Goal: Transaction & Acquisition: Purchase product/service

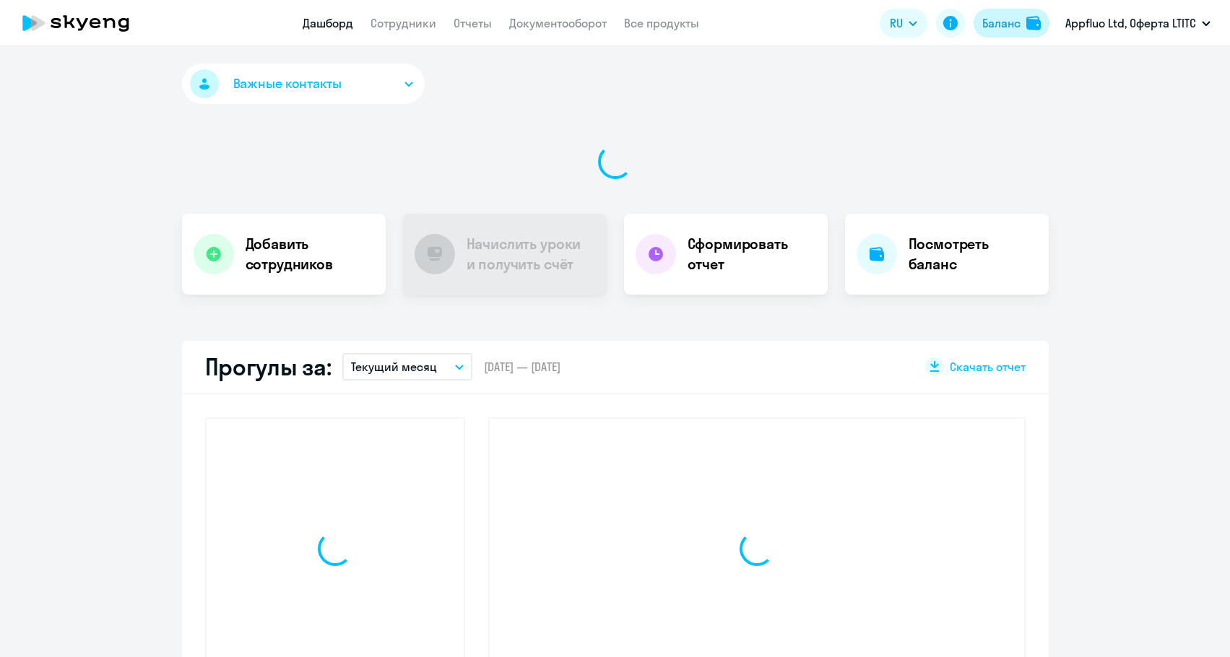
click at [980, 30] on div "Баланс" at bounding box center [999, 22] width 40 height 17
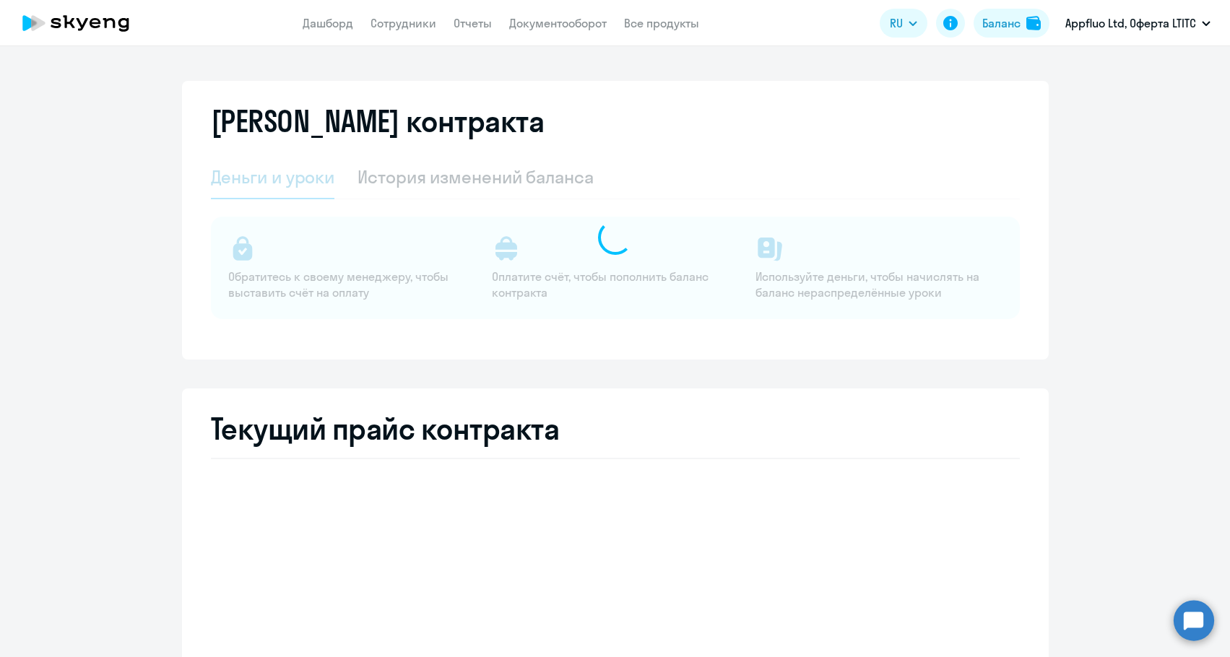
select select "english_adult_not_native_speaker"
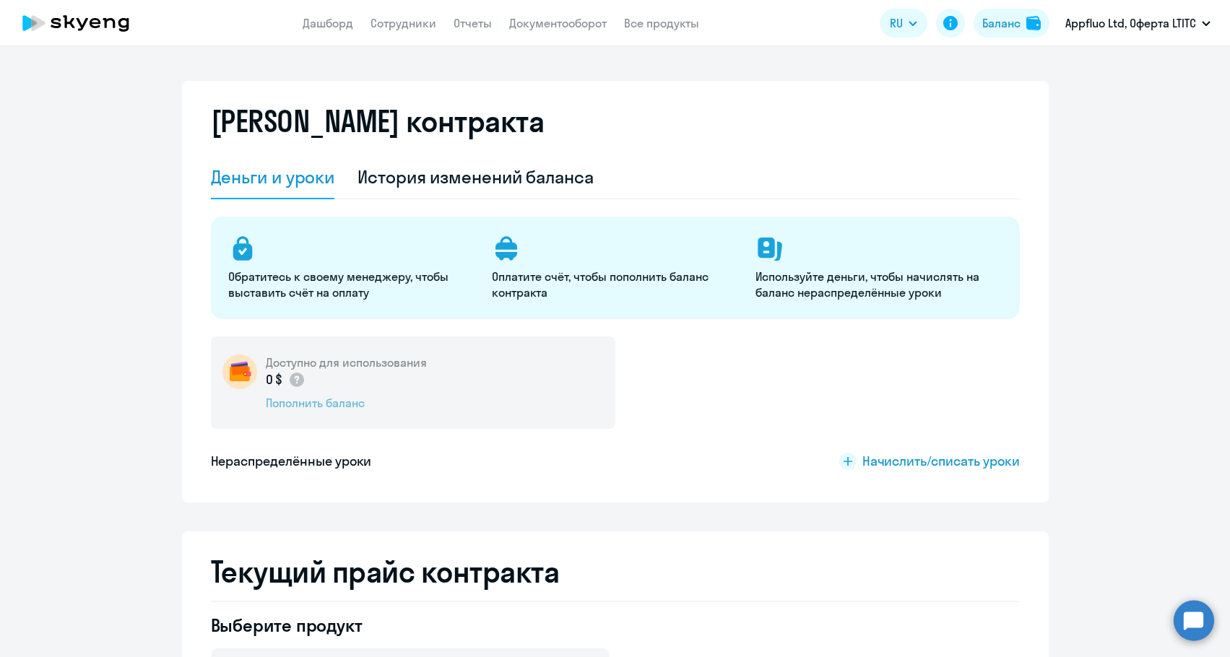
click at [323, 409] on div "Пополнить баланс" at bounding box center [346, 403] width 161 height 16
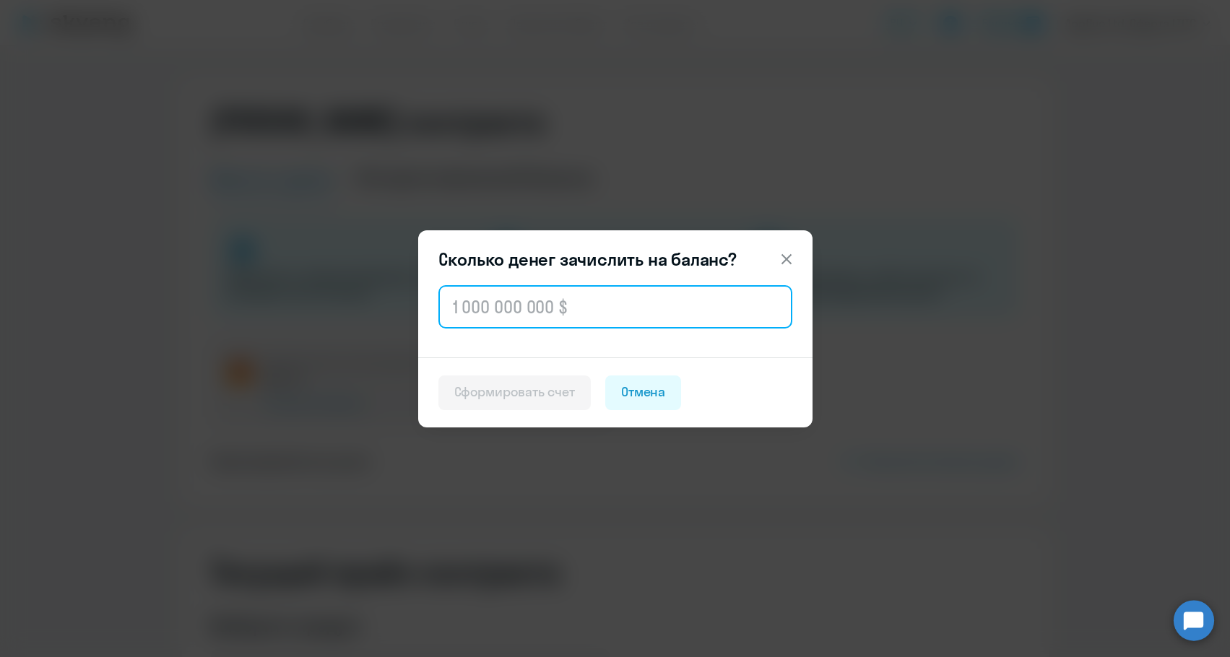
click at [527, 322] on input "text" at bounding box center [615, 306] width 354 height 43
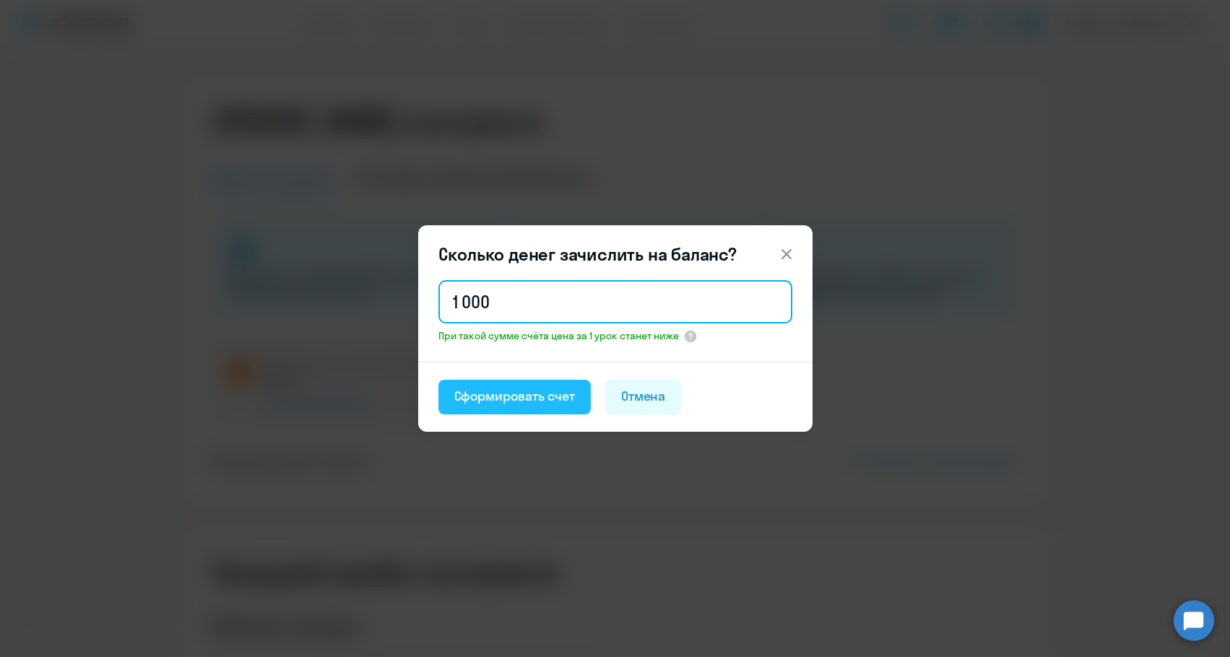
type input "1 000"
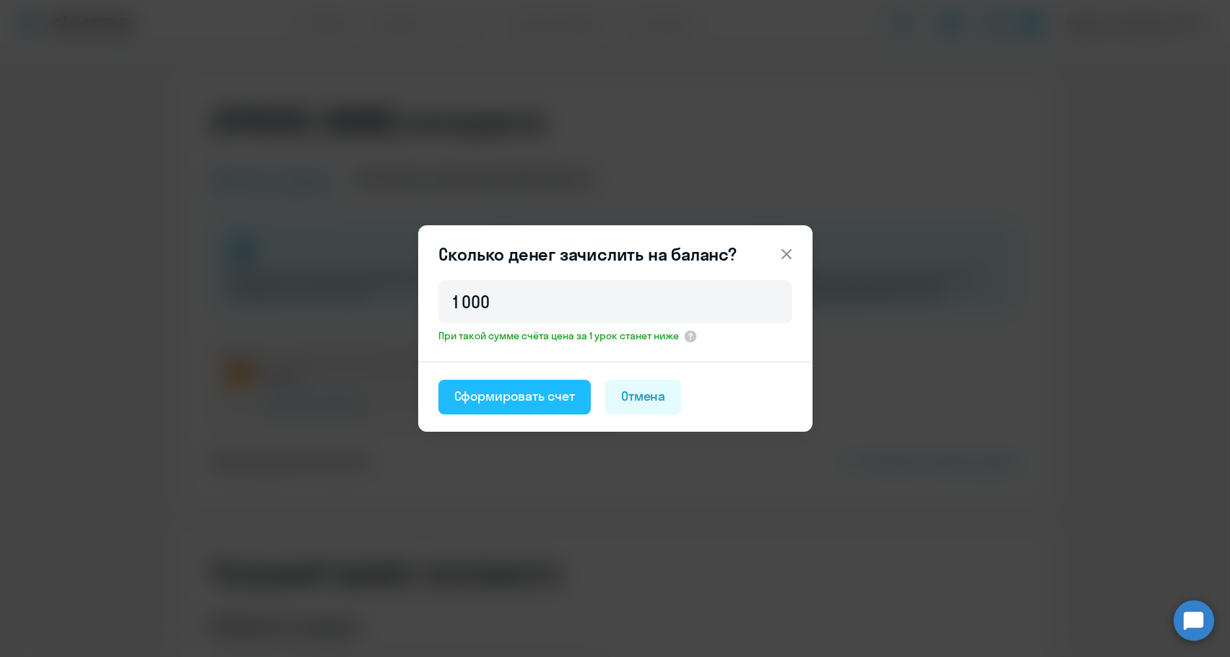
click at [505, 380] on button "Сформировать счет" at bounding box center [514, 397] width 152 height 35
